Goal: Task Accomplishment & Management: Complete application form

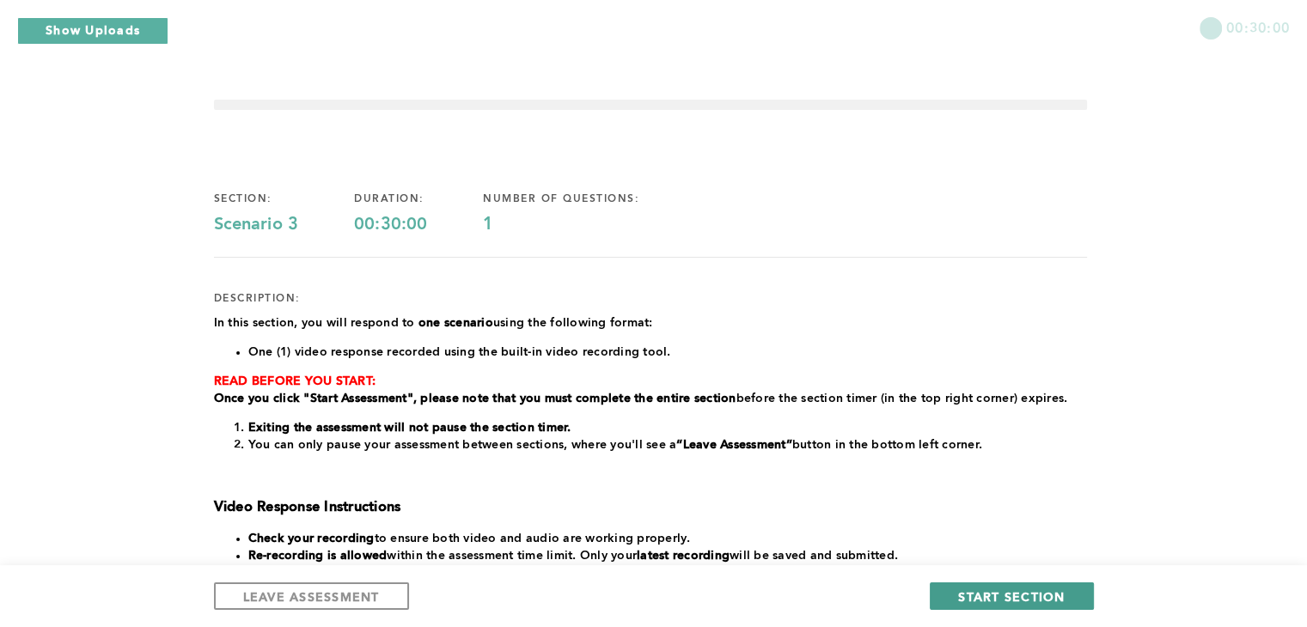
click at [1013, 600] on span "START SECTION" at bounding box center [1011, 597] width 107 height 16
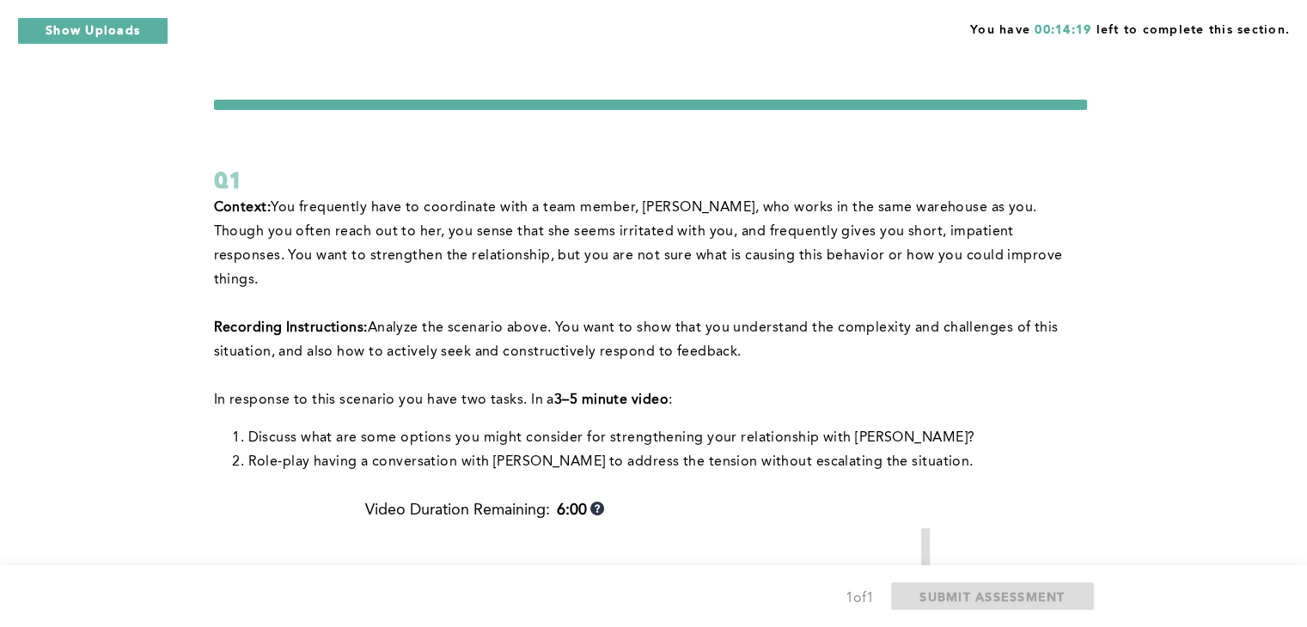
click at [780, 321] on span "Analyze the scenario above. You want to show that you understand the complexity…" at bounding box center [638, 340] width 848 height 38
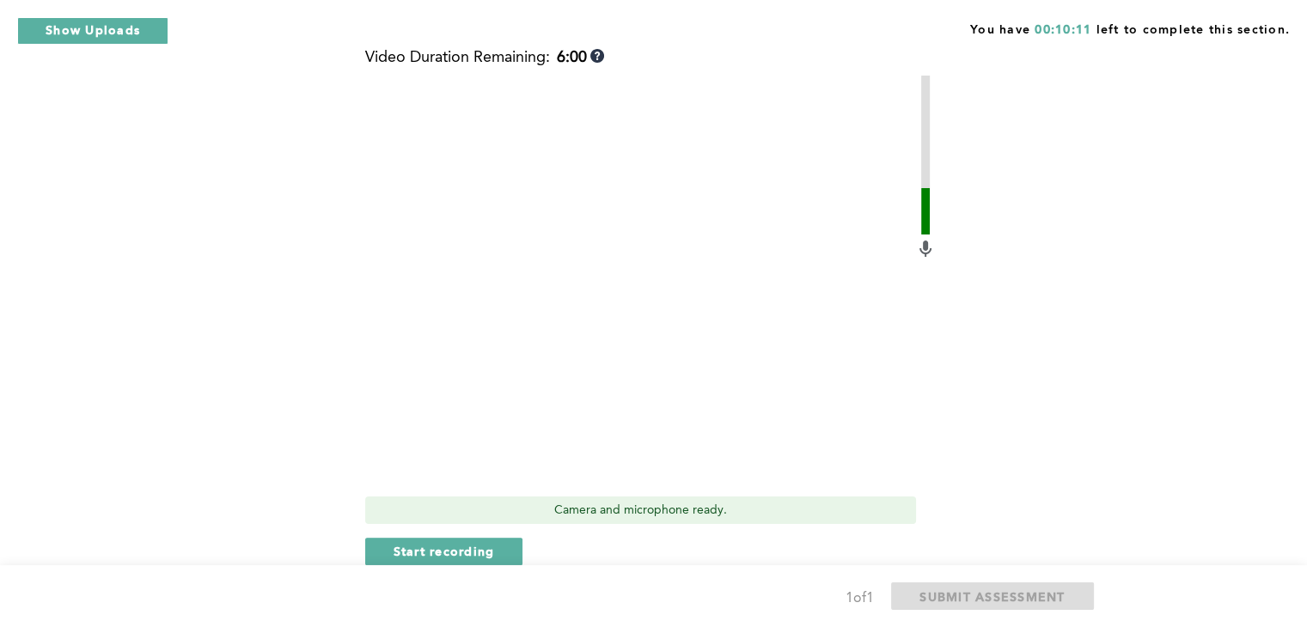
scroll to position [444, 0]
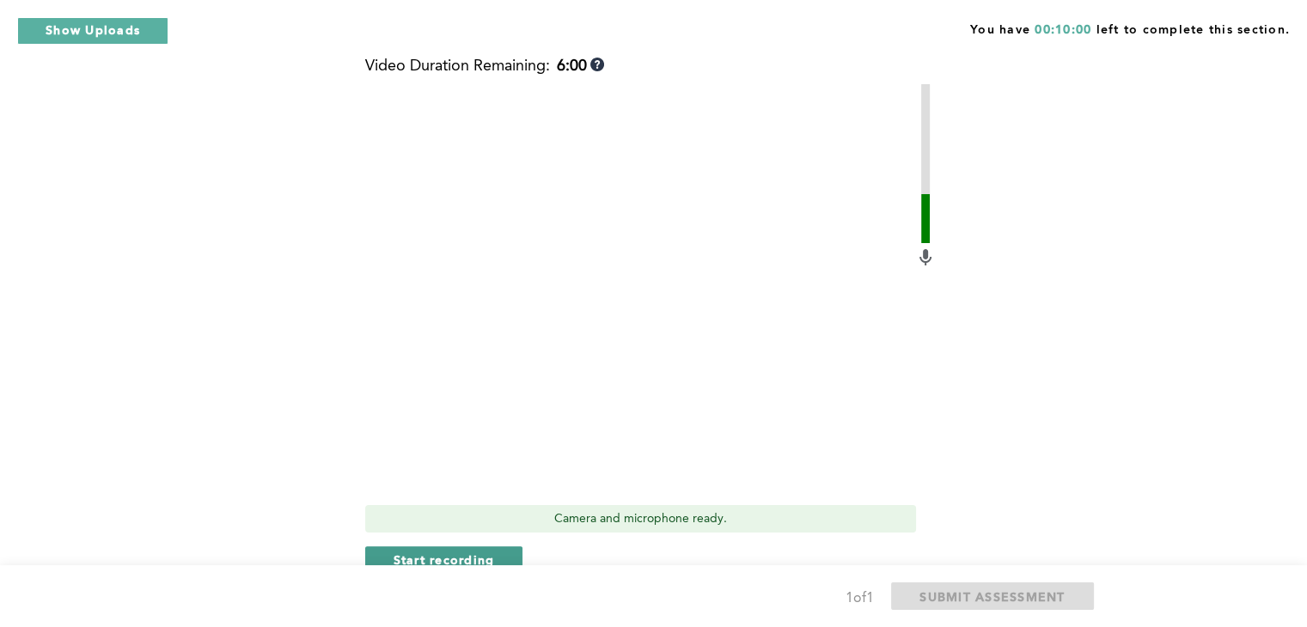
click at [481, 552] on span "Start recording" at bounding box center [443, 560] width 101 height 16
click at [481, 552] on span "Stop recording" at bounding box center [443, 560] width 101 height 16
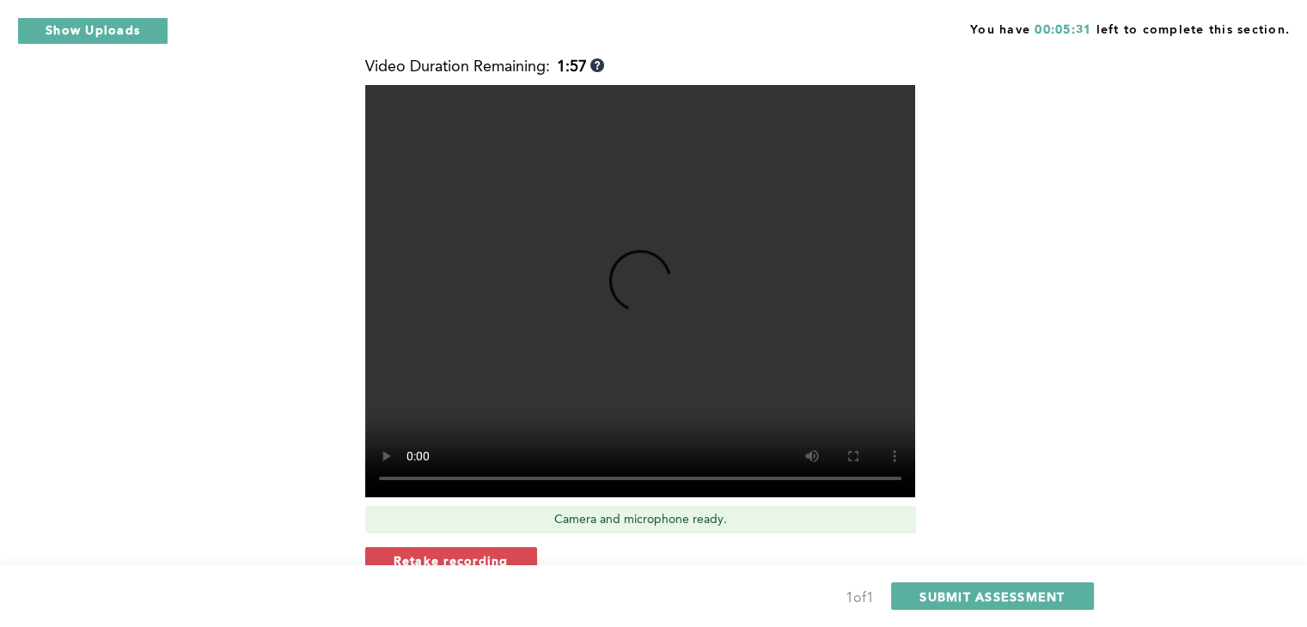
scroll to position [447, 0]
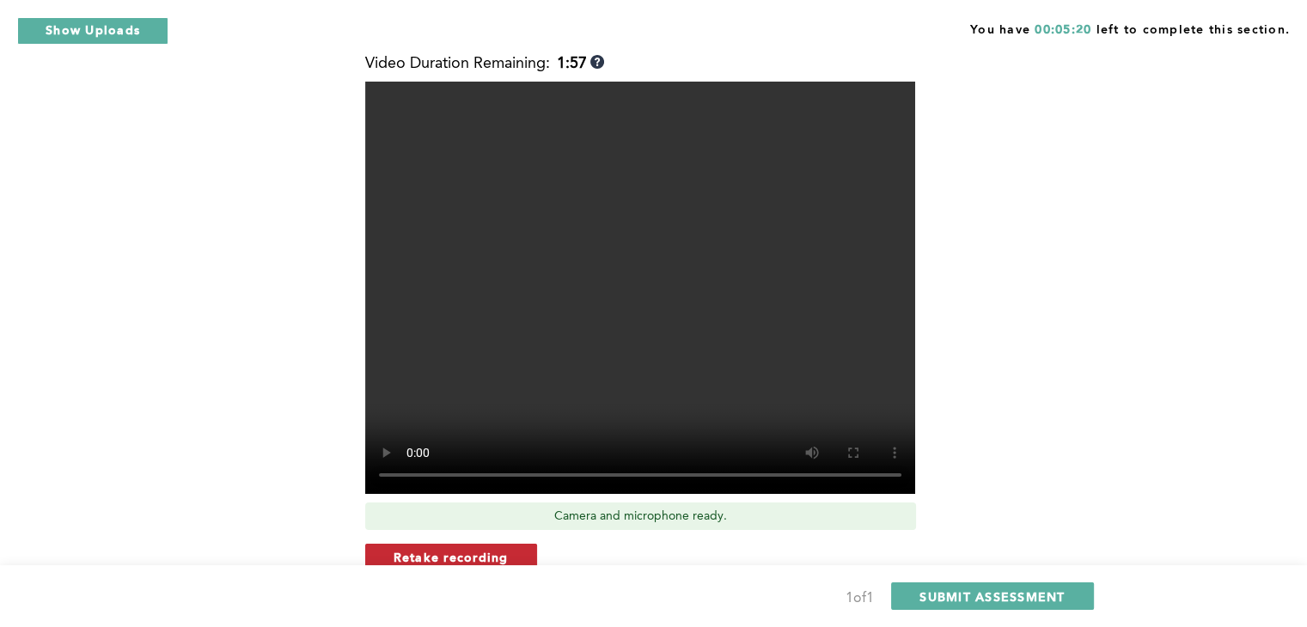
click at [440, 549] on span "Retake recording" at bounding box center [450, 557] width 115 height 16
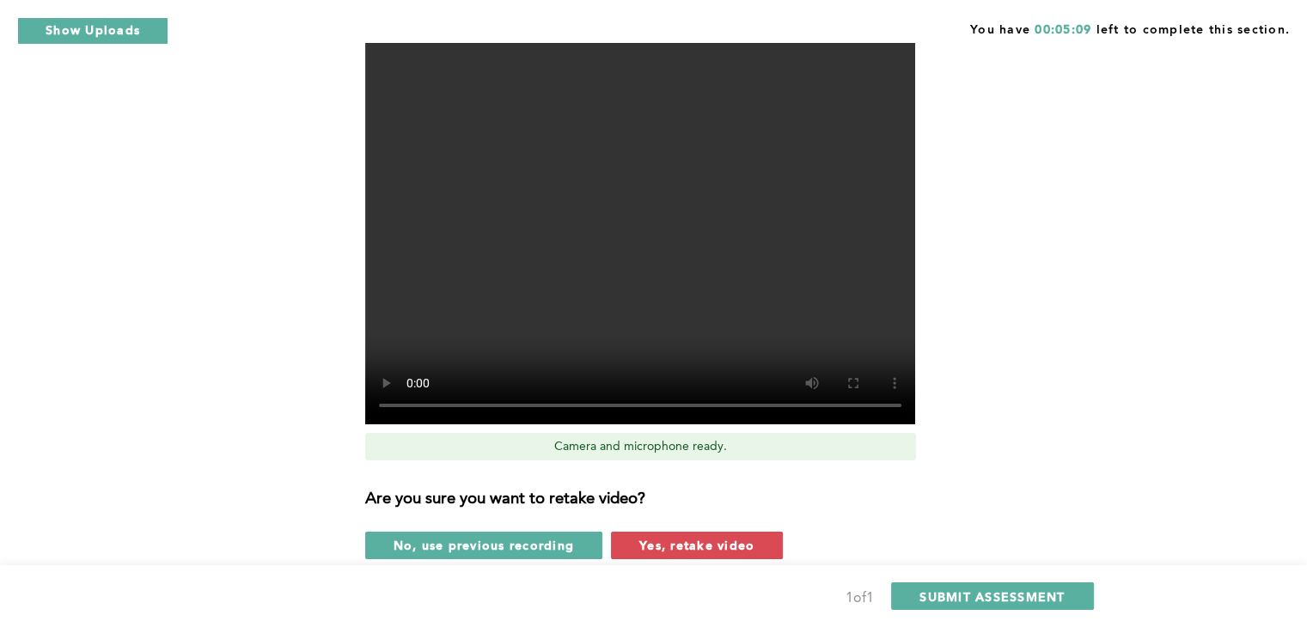
scroll to position [522, 0]
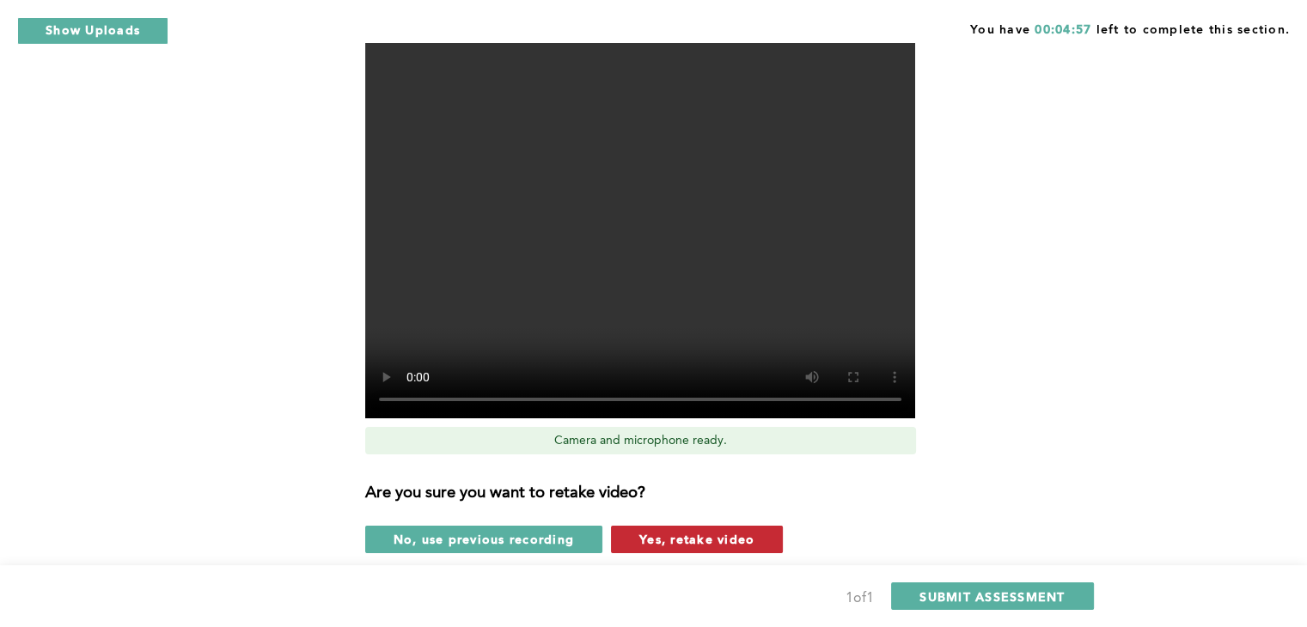
click at [690, 531] on span "Yes, retake video" at bounding box center [696, 539] width 115 height 16
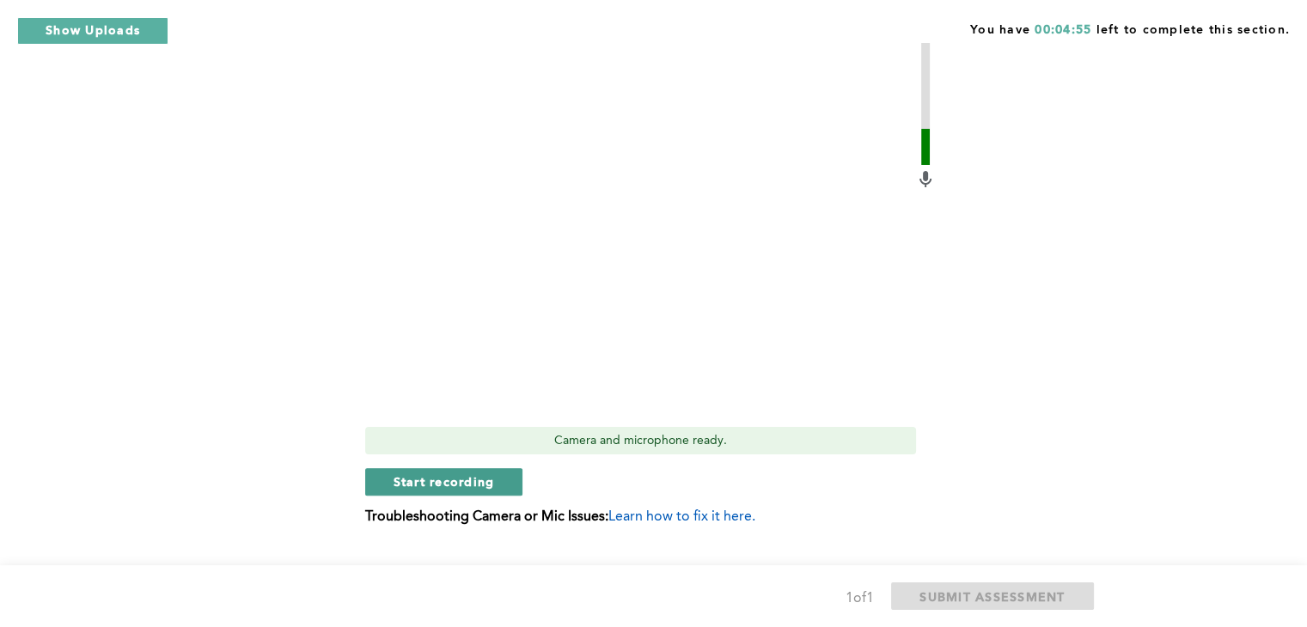
click at [475, 468] on button "Start recording" at bounding box center [444, 481] width 158 height 27
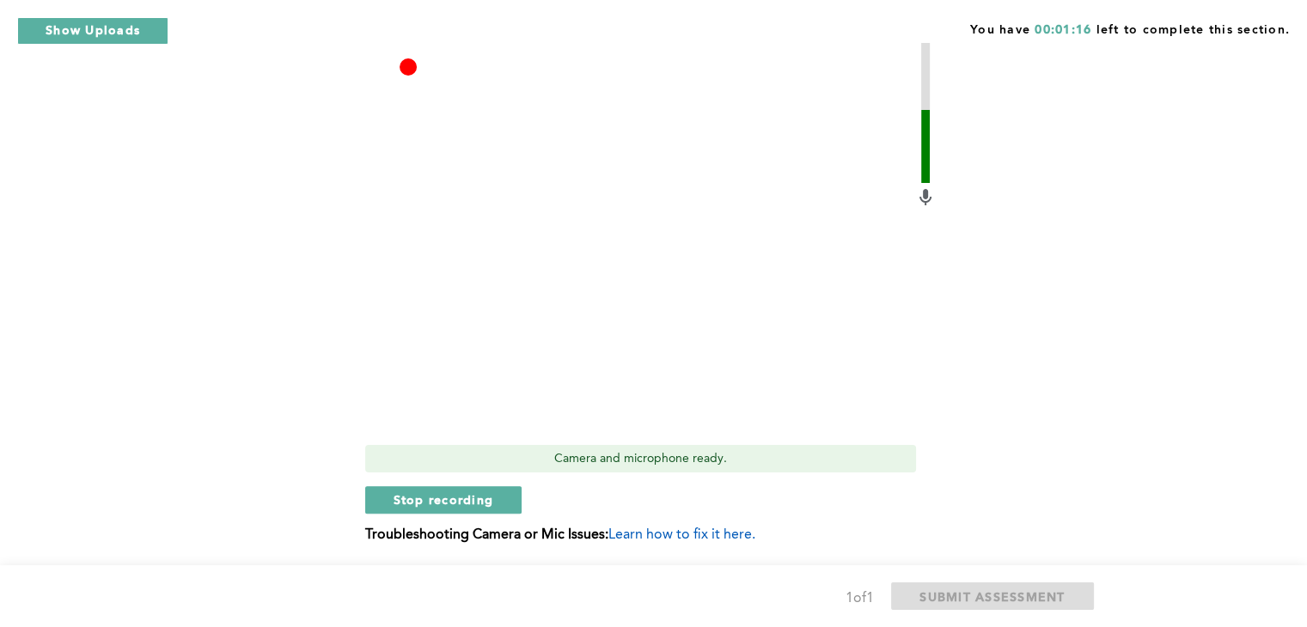
scroll to position [545, 0]
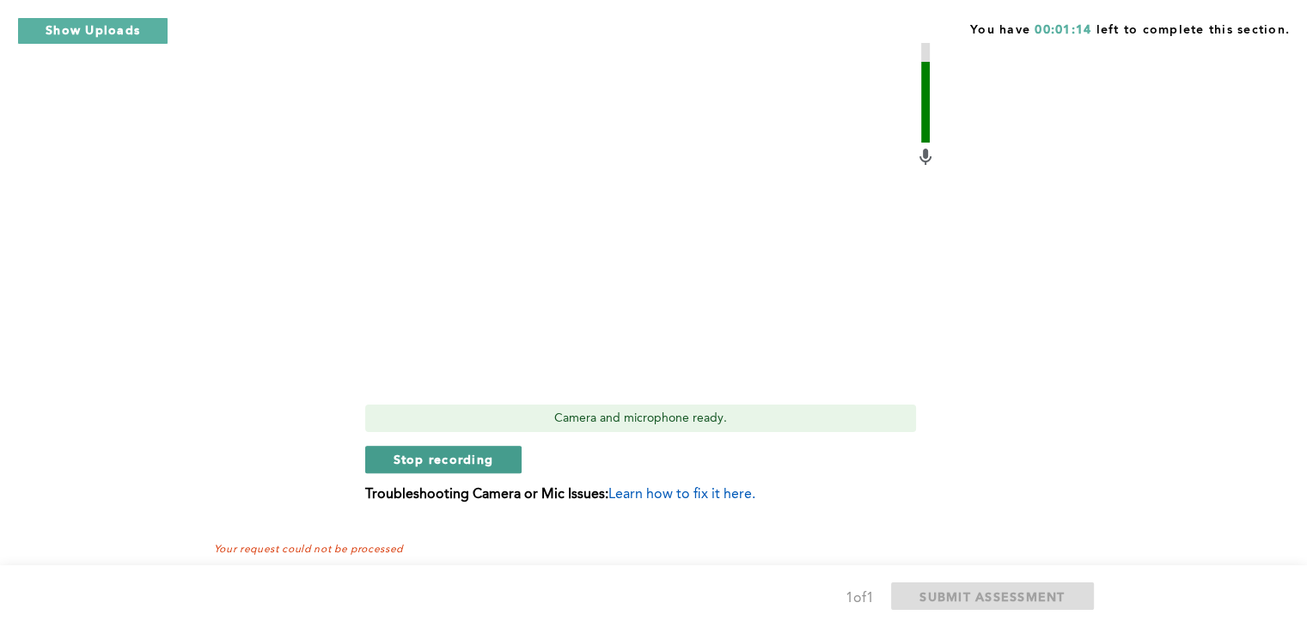
click at [458, 451] on span "Stop recording" at bounding box center [443, 459] width 101 height 16
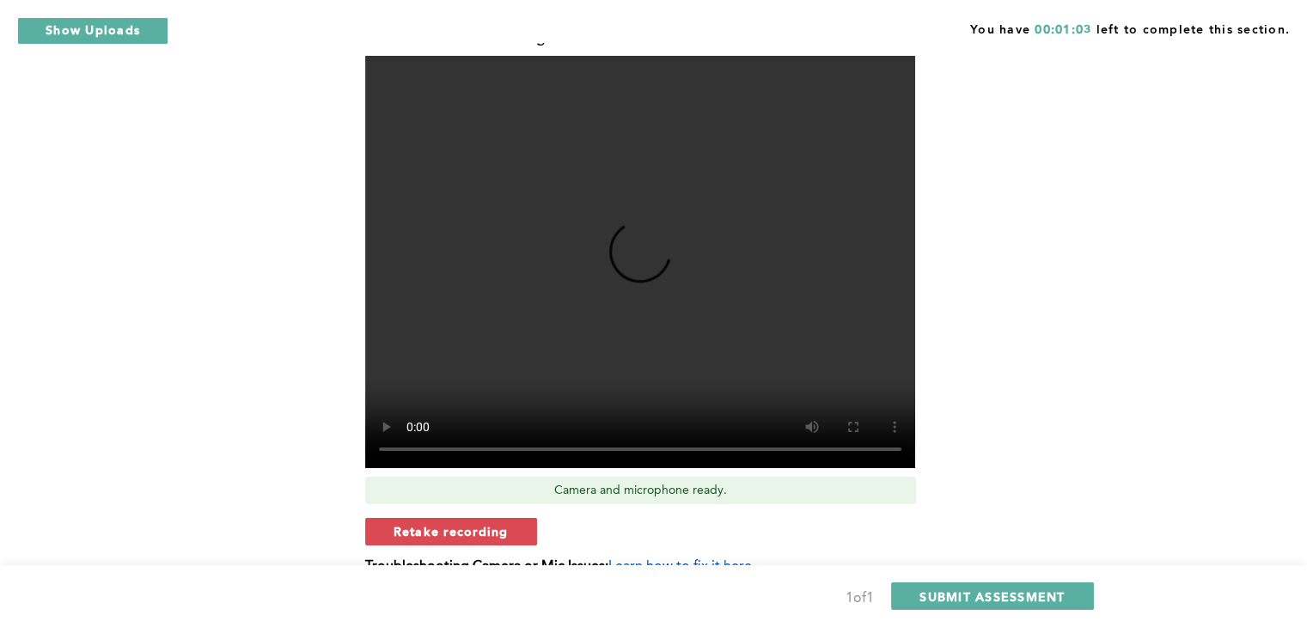
scroll to position [445, 0]
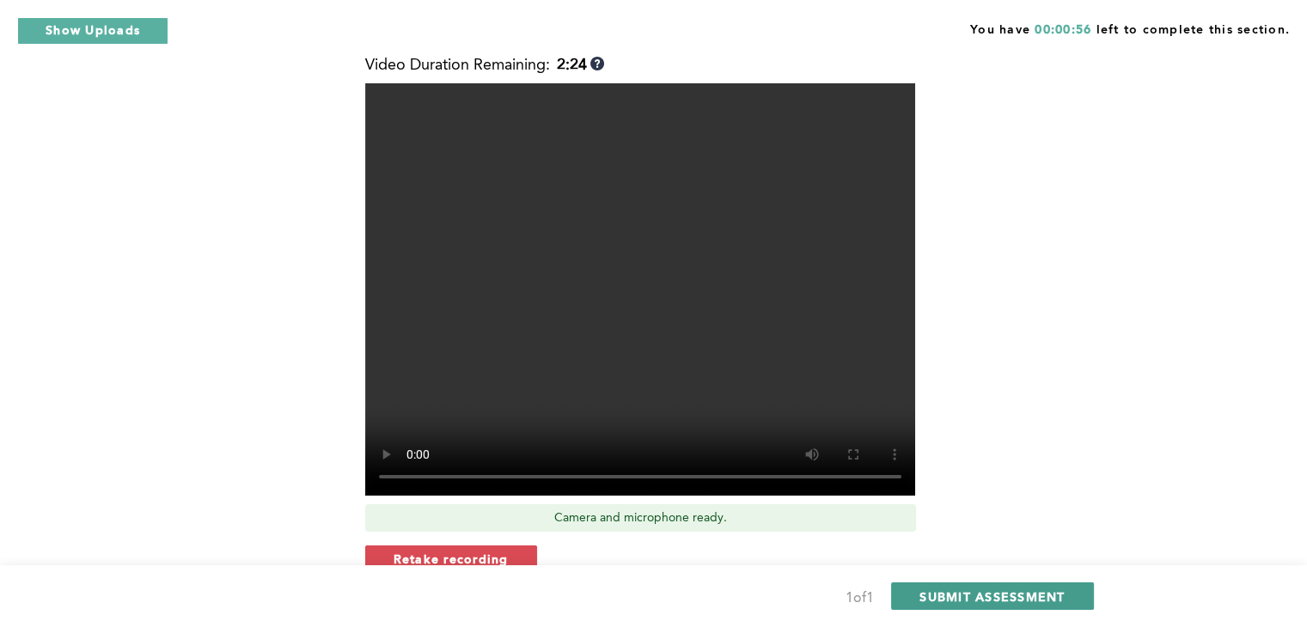
click at [1011, 598] on span "SUBMIT ASSESSMENT" at bounding box center [991, 597] width 145 height 16
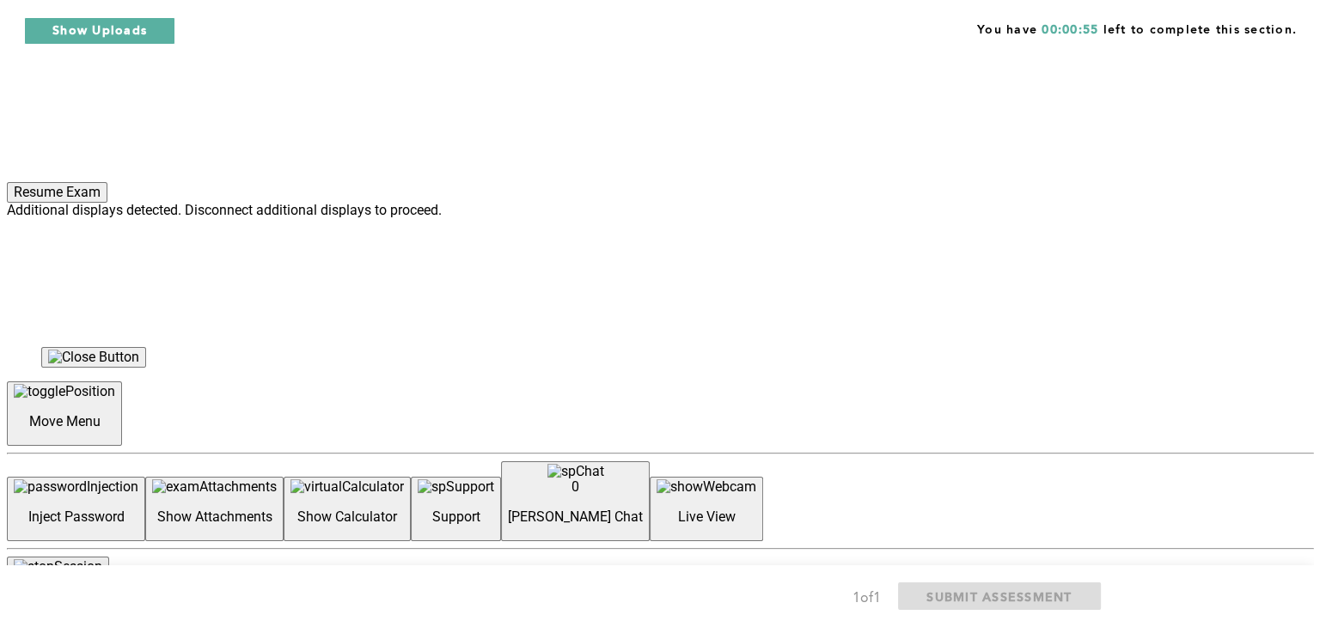
scroll to position [0, 0]
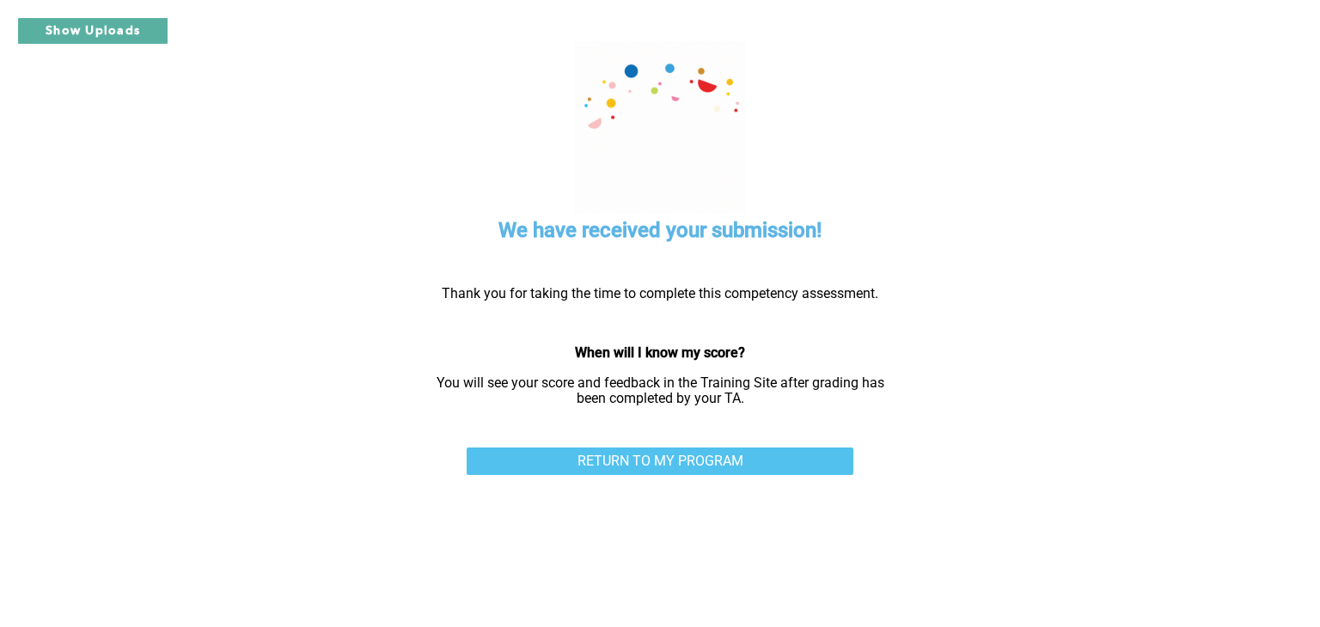
click at [715, 461] on link "RETURN TO MY PROGRAM" at bounding box center [660, 461] width 387 height 27
